Goal: Task Accomplishment & Management: Manage account settings

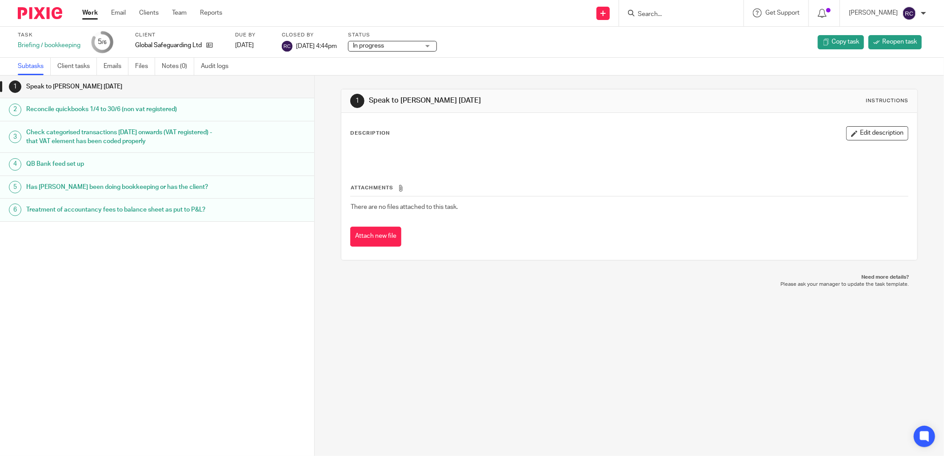
click at [667, 12] on input "Search" at bounding box center [677, 15] width 80 height 8
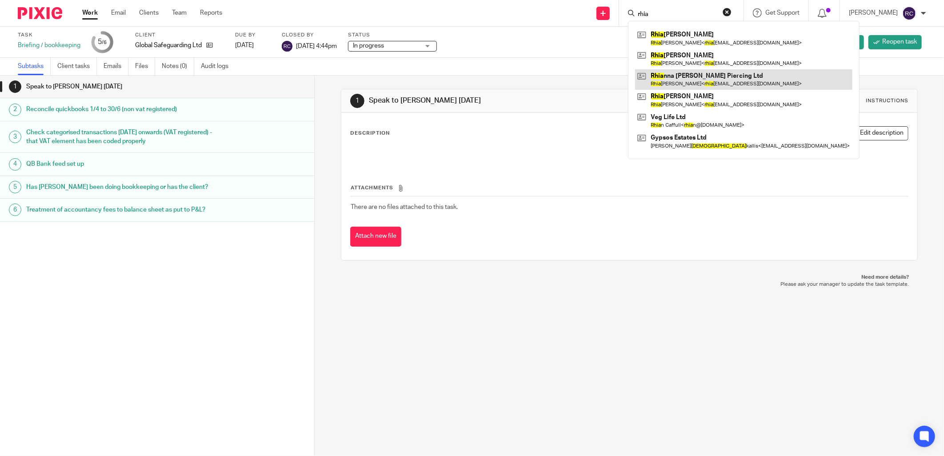
type input "rhia"
click at [685, 76] on link at bounding box center [743, 79] width 217 height 20
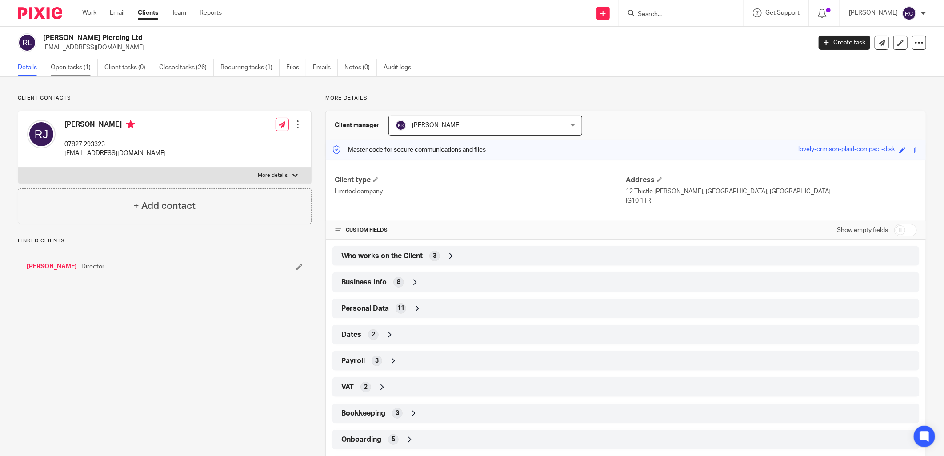
click at [75, 68] on link "Open tasks (1)" at bounding box center [74, 67] width 47 height 17
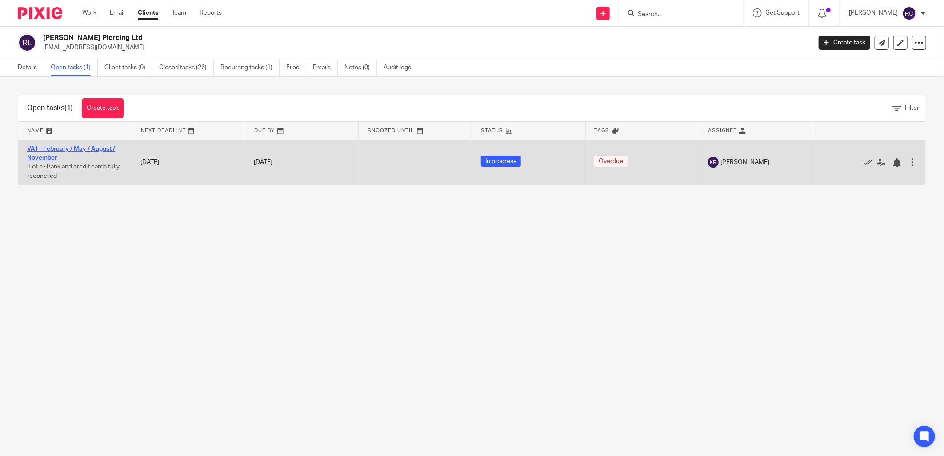
click at [73, 147] on link "VAT - February / May / August / November" at bounding box center [71, 153] width 88 height 15
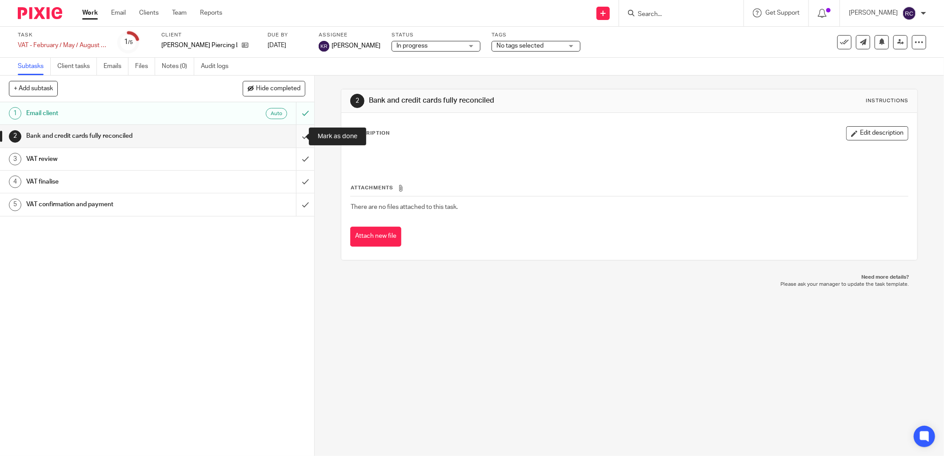
click at [295, 135] on input "submit" at bounding box center [157, 136] width 314 height 22
click at [293, 161] on input "submit" at bounding box center [157, 159] width 314 height 22
click at [293, 186] on input "submit" at bounding box center [157, 182] width 314 height 22
click at [295, 209] on input "submit" at bounding box center [157, 204] width 314 height 22
